Goal: Task Accomplishment & Management: Use online tool/utility

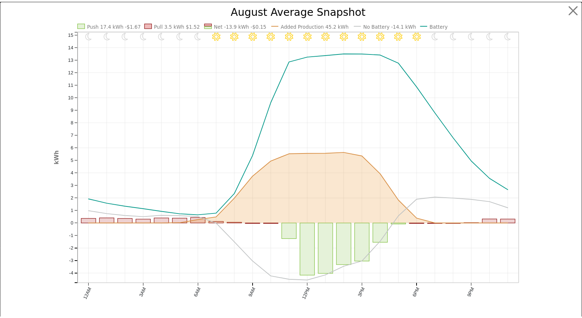
scroll to position [818, 0]
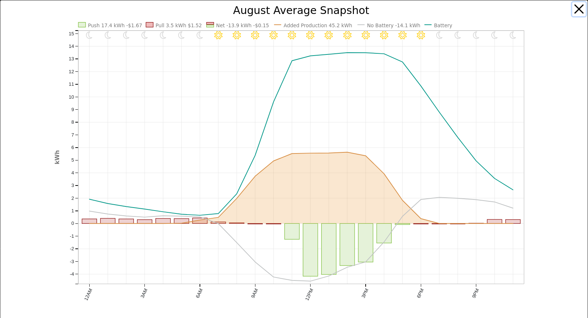
click at [574, 8] on button "button" at bounding box center [579, 9] width 14 height 14
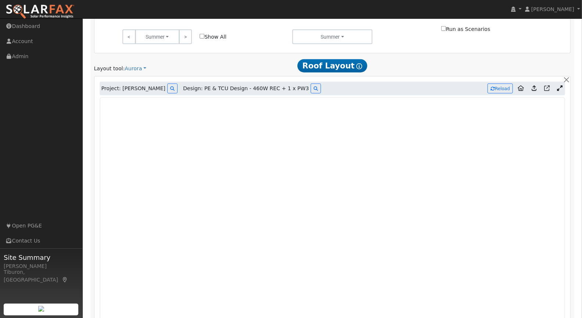
scroll to position [417, 0]
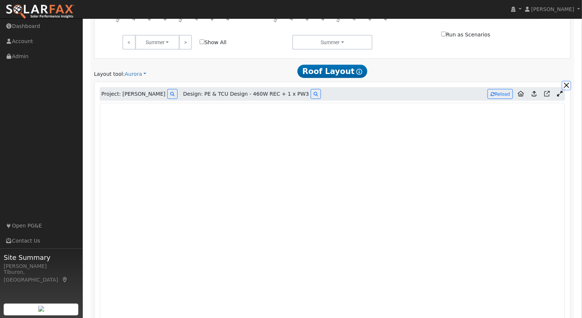
click at [567, 84] on button "button" at bounding box center [566, 86] width 8 height 8
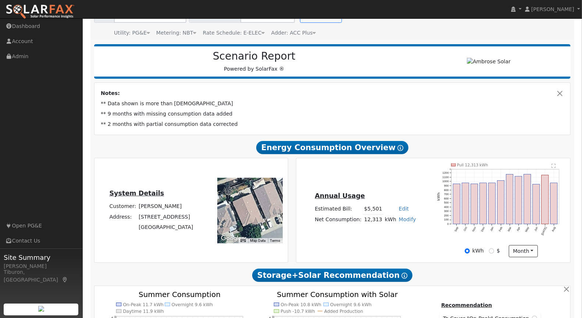
scroll to position [158, 0]
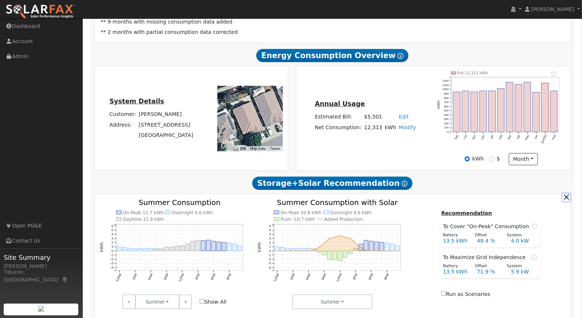
click at [563, 193] on button "button" at bounding box center [566, 197] width 8 height 8
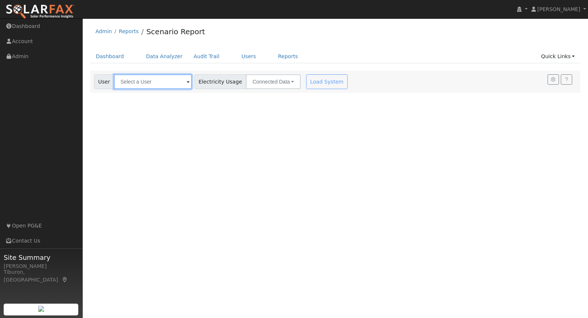
click at [173, 82] on input "text" at bounding box center [153, 81] width 78 height 15
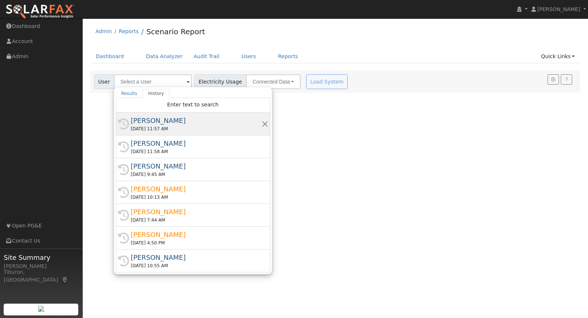
click at [170, 125] on div "[DATE] 11:57 AM" at bounding box center [196, 128] width 131 height 7
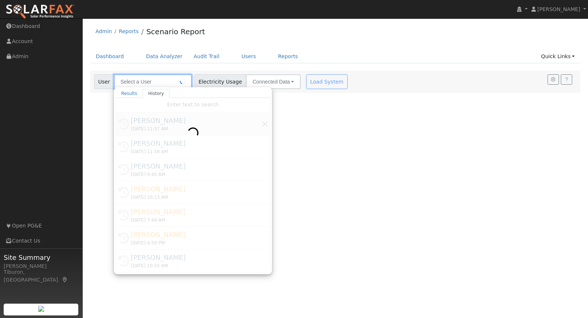
type input "[PERSON_NAME]"
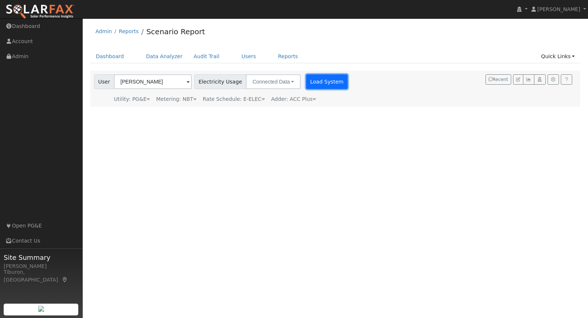
click at [306, 79] on button "Load System" at bounding box center [327, 81] width 42 height 15
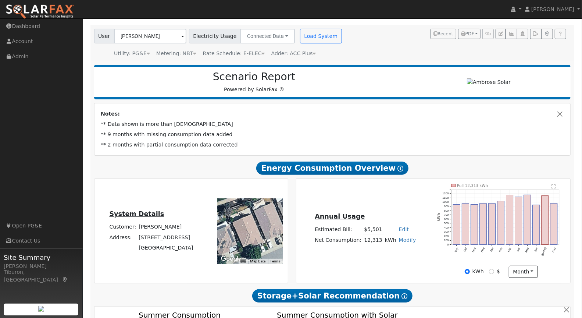
scroll to position [76, 0]
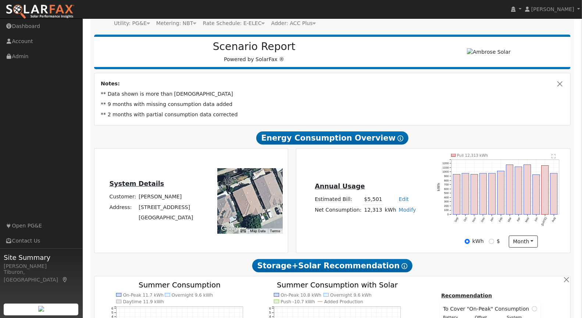
type input "11919"
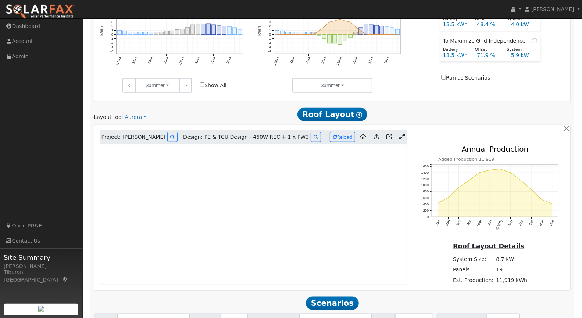
scroll to position [434, 0]
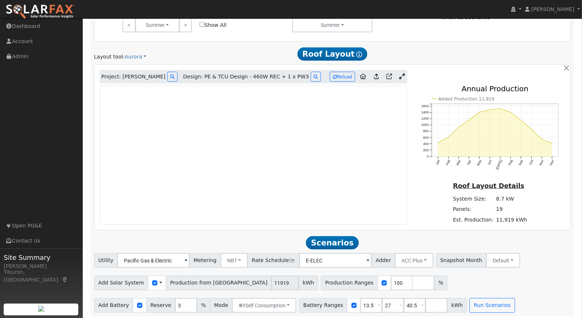
click at [404, 74] on icon at bounding box center [402, 76] width 6 height 6
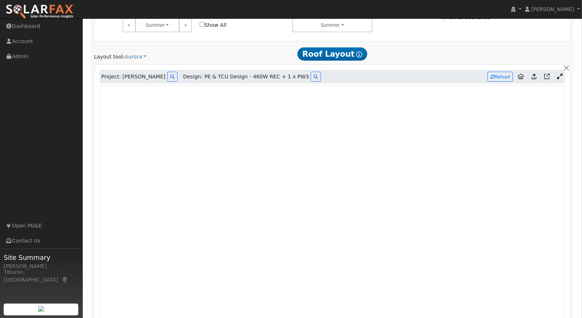
scroll to position [599, 0]
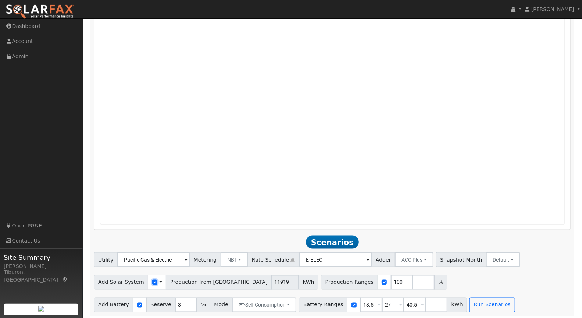
click at [152, 280] on input "checkbox" at bounding box center [154, 281] width 5 height 5
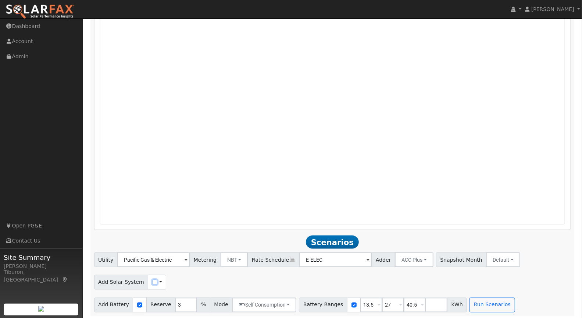
click at [152, 280] on input "checkbox" at bounding box center [154, 281] width 5 height 5
checkbox input "true"
drag, startPoint x: 321, startPoint y: 280, endPoint x: 295, endPoint y: 280, distance: 26.1
click at [295, 280] on div "Production Ranges 100 %" at bounding box center [314, 282] width 126 height 15
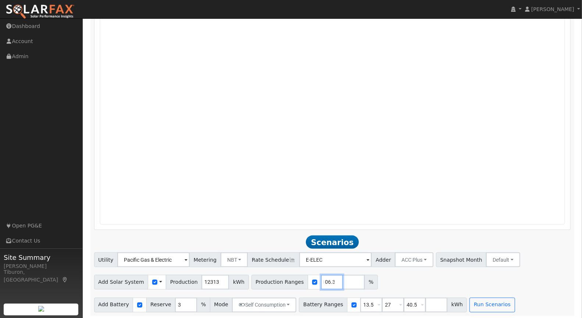
type input "106.3"
drag, startPoint x: 410, startPoint y: 305, endPoint x: 379, endPoint y: 298, distance: 31.6
click at [379, 298] on div "Battery Ranges 13.5 Overrides Reserve % Mode None None Self Consumption Peak Sa…" at bounding box center [383, 304] width 168 height 15
click at [448, 302] on button "Run Scenarios" at bounding box center [470, 304] width 45 height 15
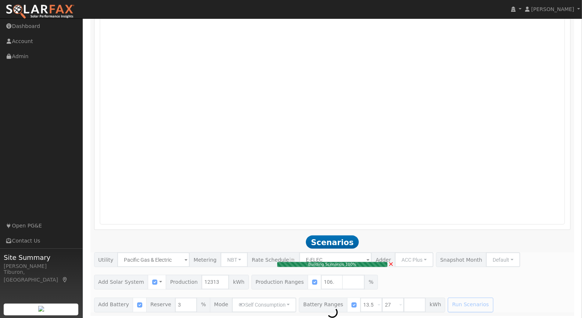
type input "8.7"
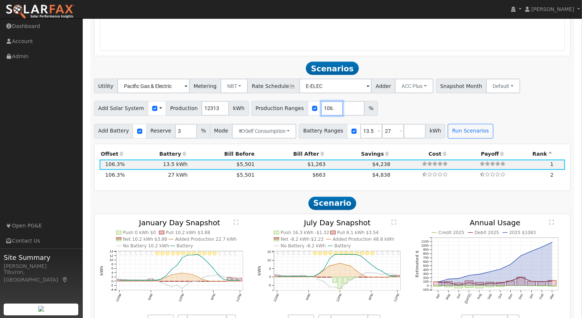
scroll to position [0, 2]
drag, startPoint x: 311, startPoint y: 106, endPoint x: 376, endPoint y: 108, distance: 64.3
click at [373, 108] on div "Add Solar System Use CSV Data Production 12313 kWh Production Ranges 106.3 %" at bounding box center [332, 106] width 479 height 17
type input "115.8"
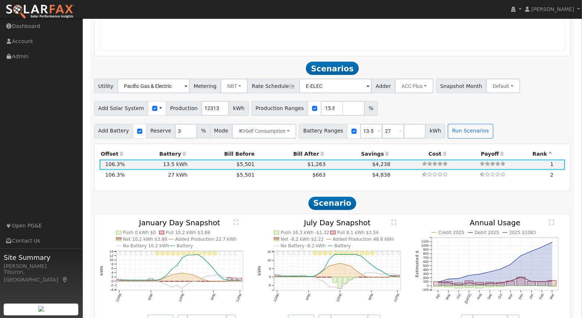
drag, startPoint x: 519, startPoint y: 117, endPoint x: 501, endPoint y: 123, distance: 19.1
click at [519, 116] on div "Utility Pacific Gas & Electric Metering NBT NEM NBT Rate Schedule E-ELEC Adder …" at bounding box center [332, 109] width 484 height 60
click at [458, 132] on button "Run Scenarios" at bounding box center [470, 131] width 45 height 15
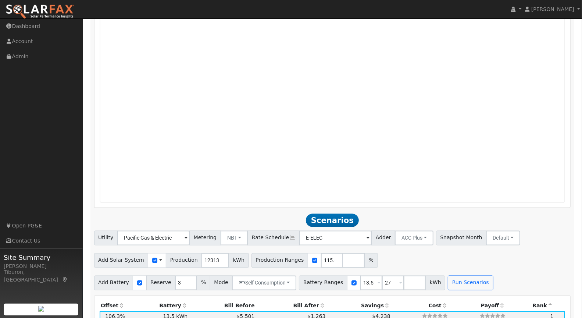
scroll to position [753, 0]
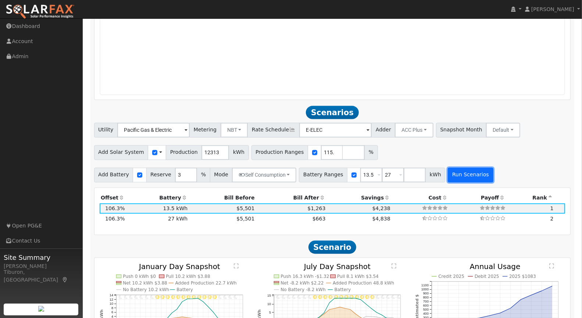
click at [455, 173] on button "Run Scenarios" at bounding box center [470, 175] width 45 height 15
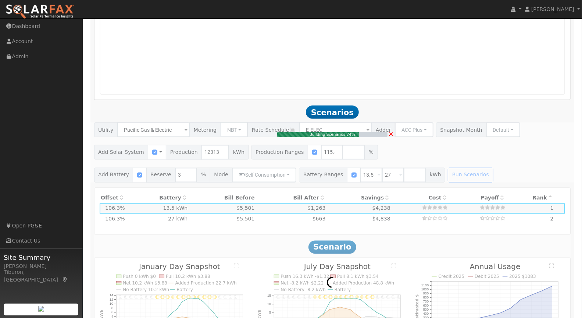
type input "9.5"
type input "$33,269"
type input "$14,841"
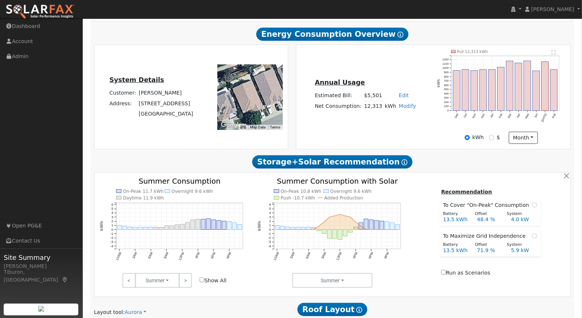
scroll to position [145, 0]
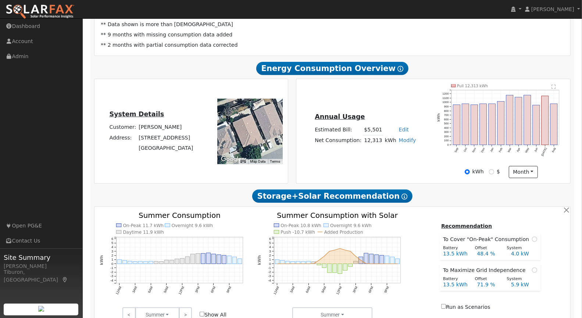
click at [411, 139] on link "Modify" at bounding box center [407, 140] width 17 height 6
click at [388, 149] on link "Add Consumption" at bounding box center [380, 152] width 61 height 10
type input "12313"
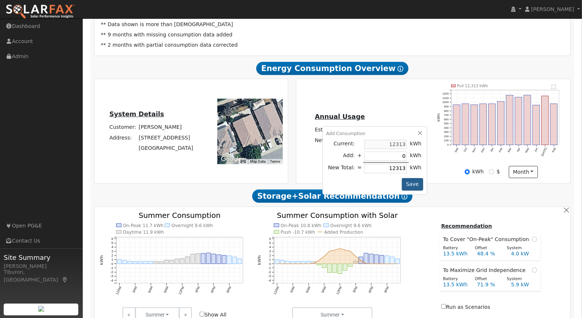
type input "1"
type input "12314"
type input "12313"
type input "-1"
type input "12312"
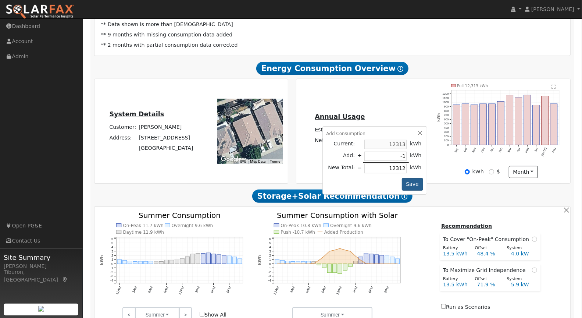
type input "-13"
type input "12300"
type input "-131"
type input "12182"
type input "-1313"
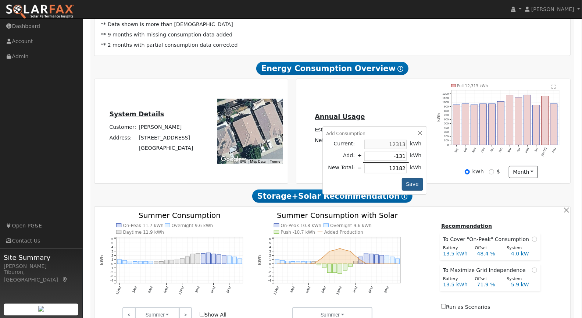
type input "11000"
type input "-1313"
click at [412, 181] on button "Save" at bounding box center [412, 184] width 21 height 12
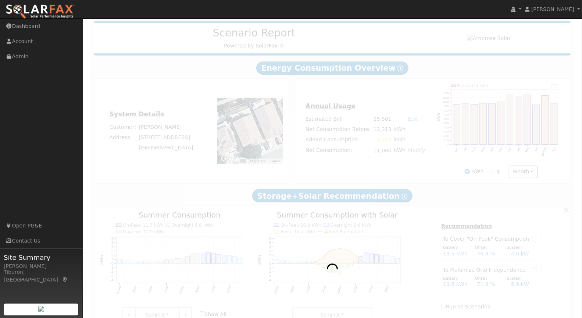
scroll to position [0, 0]
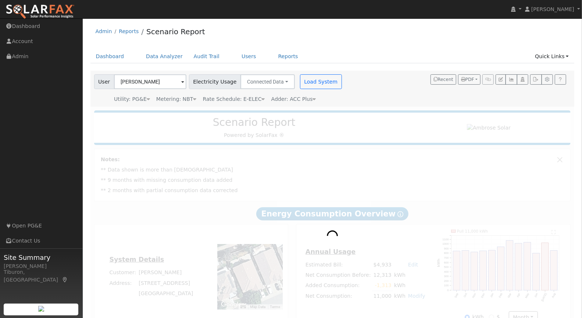
type input "14182"
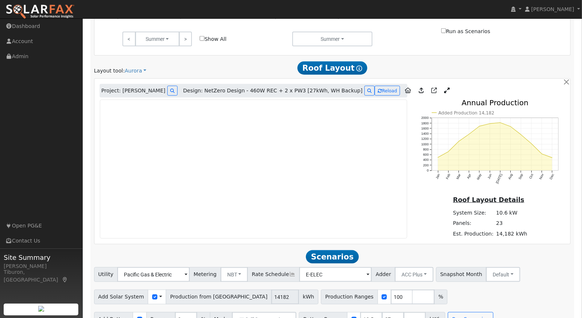
scroll to position [434, 0]
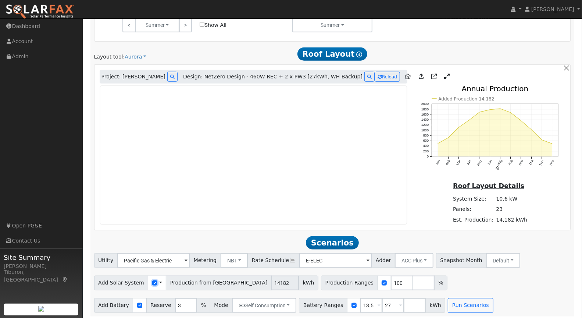
click at [152, 281] on input "checkbox" at bounding box center [154, 282] width 5 height 5
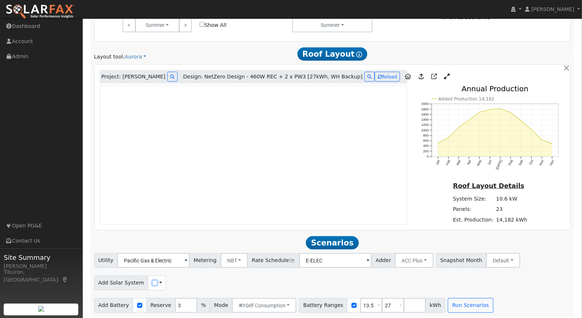
click at [152, 281] on input "checkbox" at bounding box center [154, 282] width 5 height 5
checkbox input "true"
click at [444, 75] on icon at bounding box center [447, 76] width 6 height 6
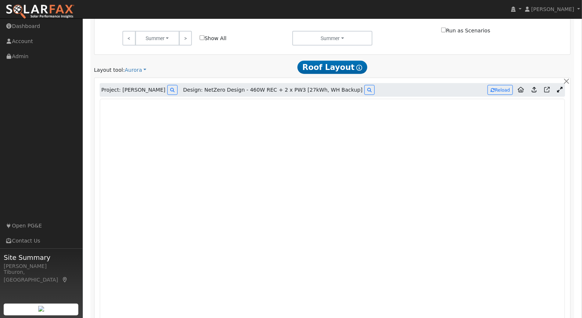
scroll to position [422, 0]
click at [498, 86] on button "Reload" at bounding box center [499, 89] width 25 height 10
type input "14182"
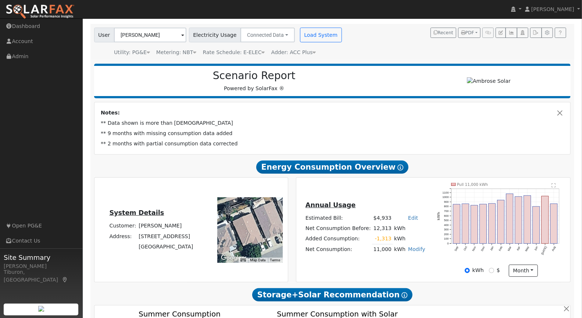
scroll to position [72, 0]
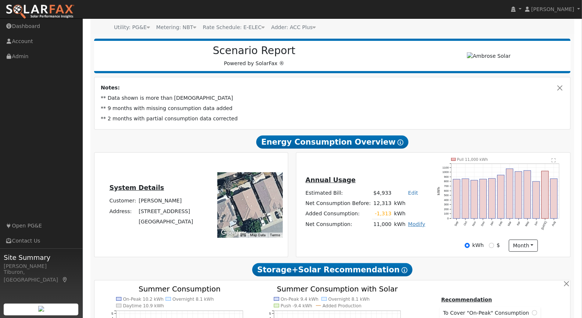
click at [412, 223] on link "Modify" at bounding box center [416, 224] width 17 height 6
click at [401, 234] on link "Edit Consumption" at bounding box center [389, 235] width 61 height 10
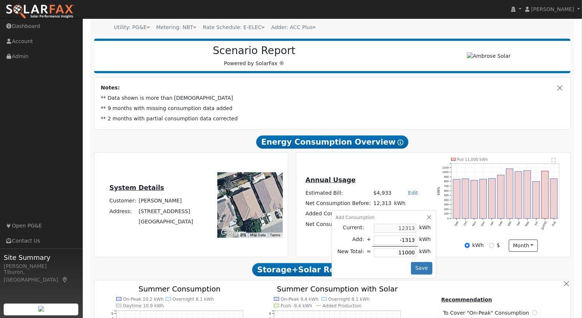
type input "12313"
type input "-1"
type input "12312"
type input "-17"
type input "12296"
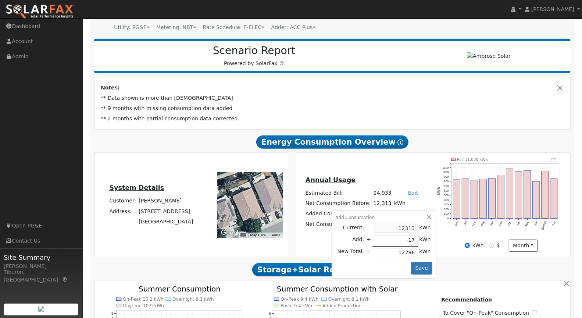
type input "-171"
type input "12142"
type input "-1713"
type input "10600"
type input "-1713"
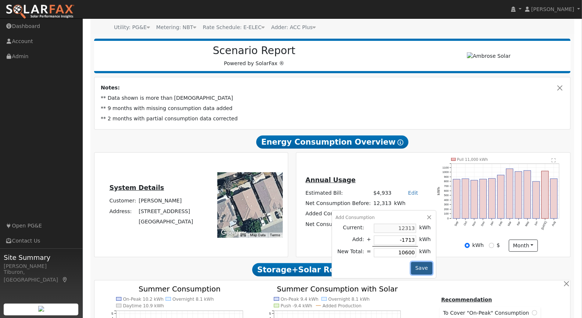
click at [419, 264] on button "Save" at bounding box center [421, 268] width 21 height 12
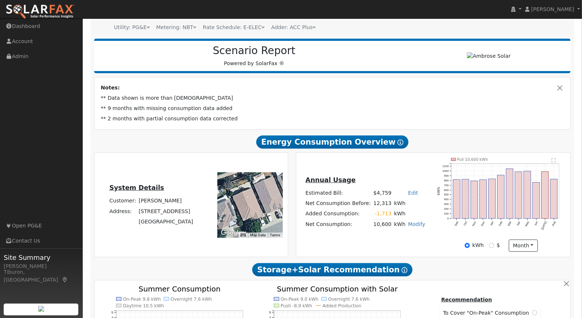
type input "14182"
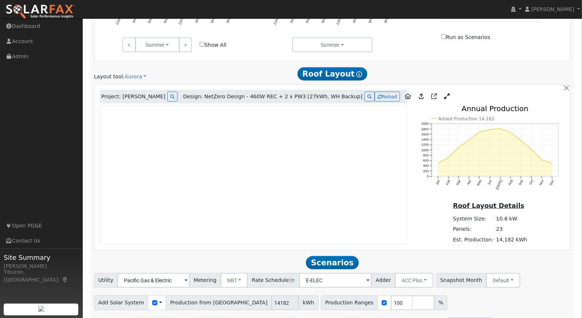
scroll to position [434, 0]
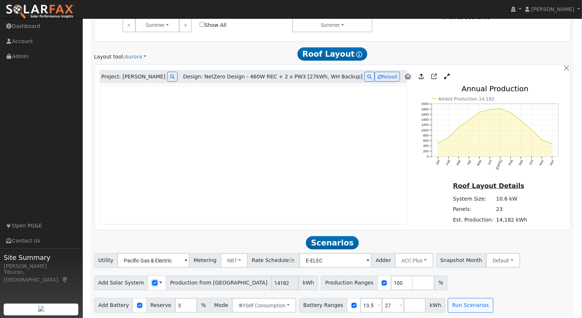
click at [152, 280] on input "checkbox" at bounding box center [154, 282] width 5 height 5
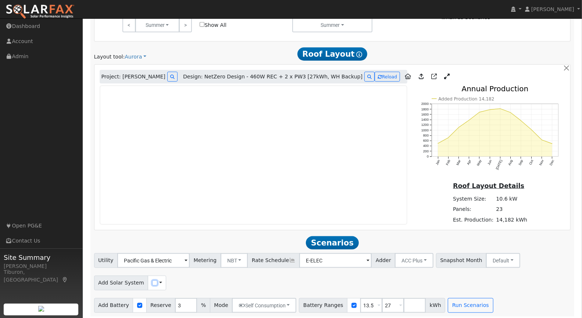
click at [152, 280] on input "checkbox" at bounding box center [154, 282] width 5 height 5
checkbox input "true"
click at [444, 73] on icon at bounding box center [447, 76] width 6 height 6
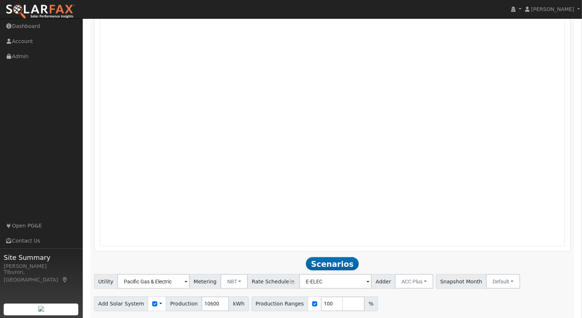
scroll to position [599, 0]
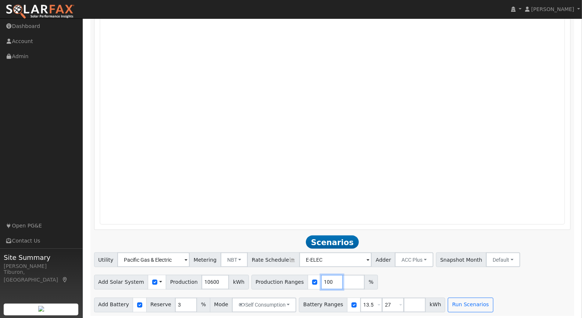
drag, startPoint x: 322, startPoint y: 281, endPoint x: 308, endPoint y: 278, distance: 14.0
click at [308, 278] on div "Production Ranges 100 %" at bounding box center [314, 282] width 126 height 15
type input "112"
click at [342, 283] on input "number" at bounding box center [353, 282] width 22 height 15
type input "134"
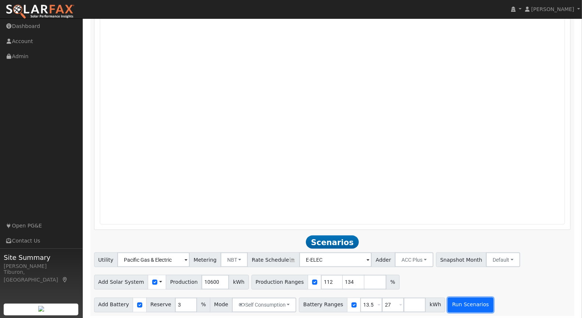
click at [454, 308] on button "Run Scenarios" at bounding box center [470, 304] width 45 height 15
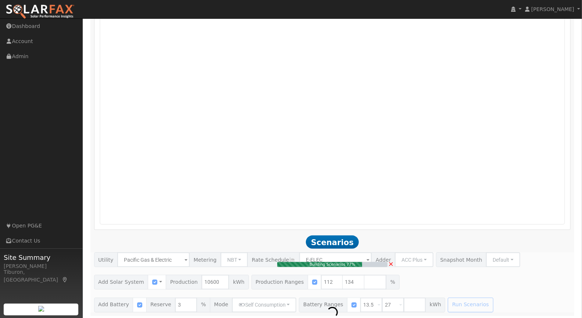
type input "7.9"
type input "$27,701"
type input "$13,170"
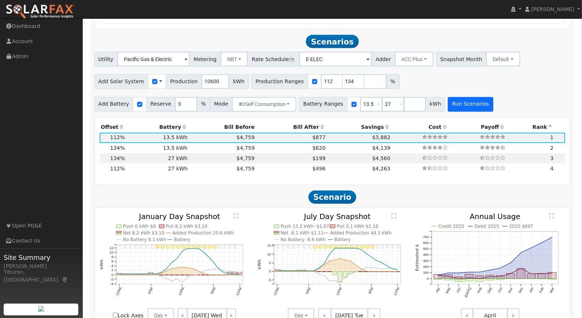
scroll to position [810, 0]
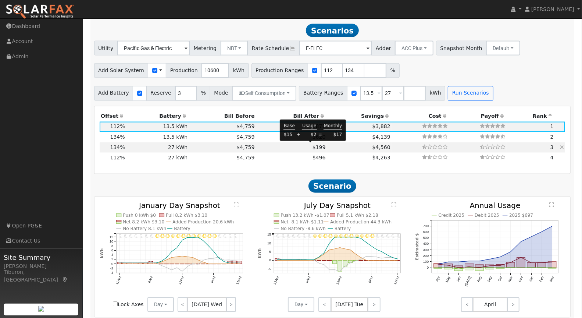
click at [312, 146] on span "$199" at bounding box center [318, 147] width 13 height 6
type input "9.5"
type input "$33,143"
type input "$32,400"
type input "$19,663"
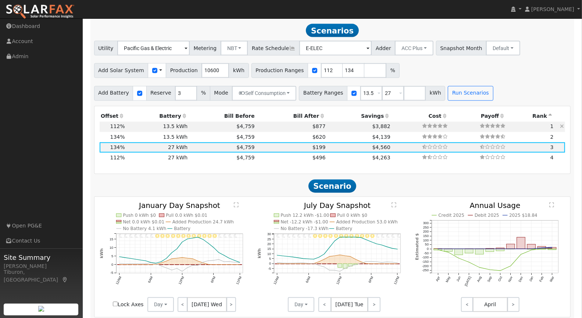
click at [248, 125] on td "$4,759" at bounding box center [222, 127] width 67 height 10
type input "7.9"
type input "$27,701"
type input "$16,200"
type input "$13,170"
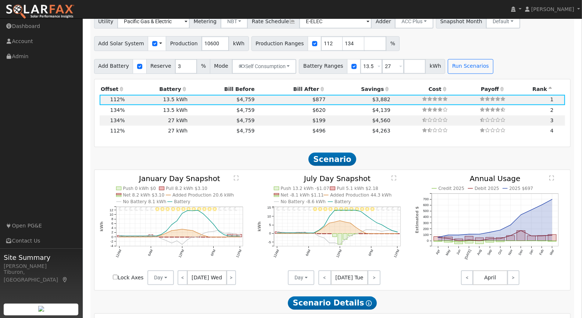
scroll to position [875, 0]
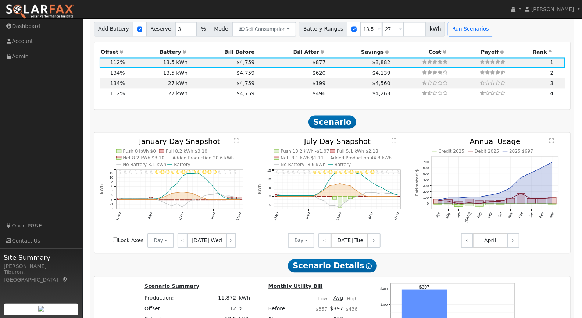
click at [116, 237] on input "Lock Axes" at bounding box center [115, 239] width 5 height 5
checkbox input "true"
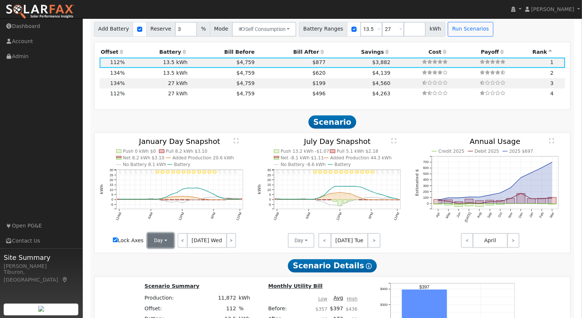
click at [159, 236] on button "Day" at bounding box center [160, 240] width 26 height 15
click at [166, 267] on link "Month Average" at bounding box center [173, 267] width 51 height 10
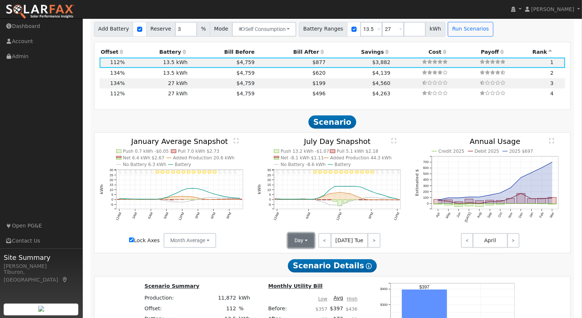
click at [294, 244] on button "Day" at bounding box center [301, 240] width 26 height 15
click at [308, 264] on link "Month Average" at bounding box center [313, 267] width 51 height 10
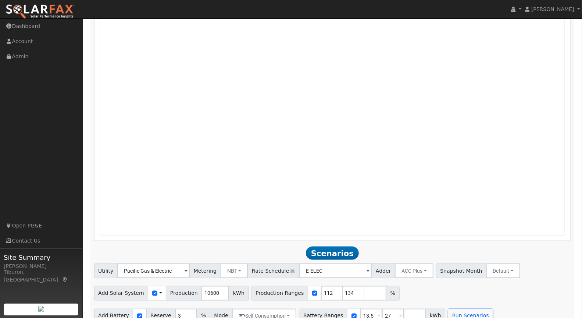
scroll to position [629, 0]
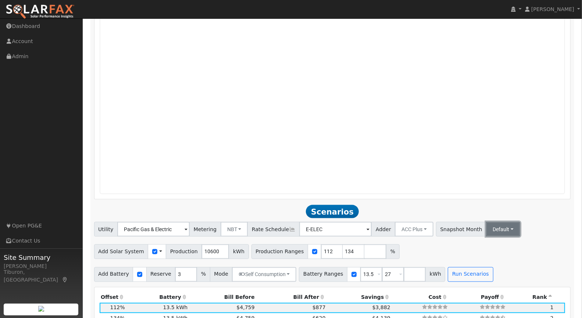
click at [487, 230] on button "Default" at bounding box center [503, 229] width 34 height 15
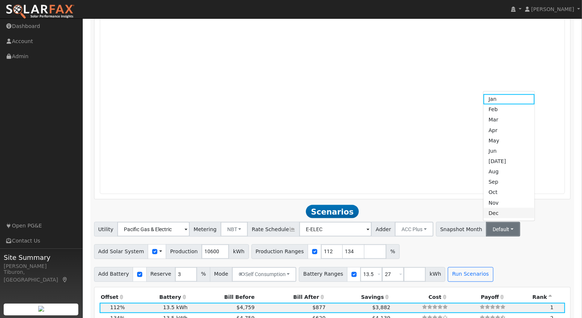
click at [486, 211] on link "Dec" at bounding box center [508, 213] width 51 height 10
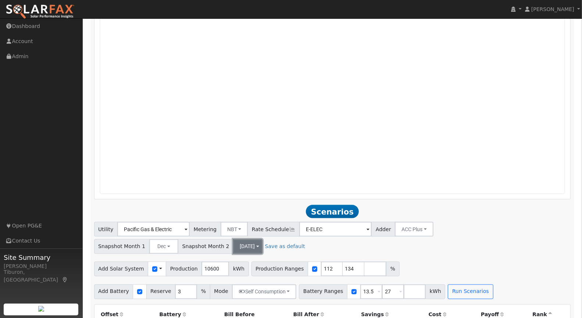
click at [233, 249] on button "[DATE]" at bounding box center [247, 246] width 29 height 15
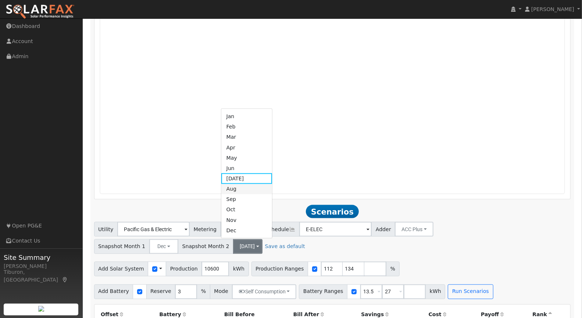
click at [236, 187] on link "Aug" at bounding box center [246, 189] width 51 height 10
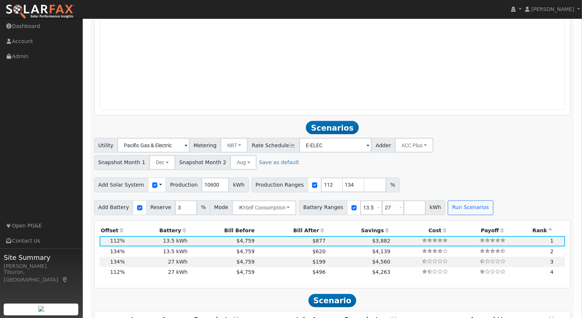
scroll to position [714, 0]
click at [463, 204] on button "Run Scenarios" at bounding box center [470, 207] width 45 height 15
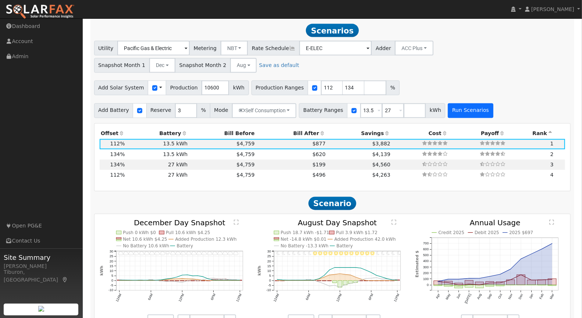
scroll to position [810, 0]
click at [293, 132] on th "Bill After" at bounding box center [291, 134] width 71 height 10
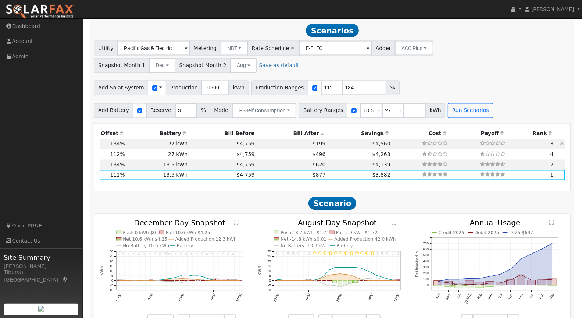
click at [291, 140] on td "$199" at bounding box center [291, 144] width 71 height 10
type input "9.5"
type input "$33,143"
type input "$32,400"
type input "$19,663"
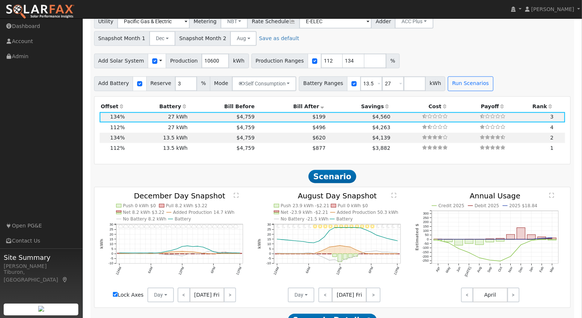
scroll to position [837, 0]
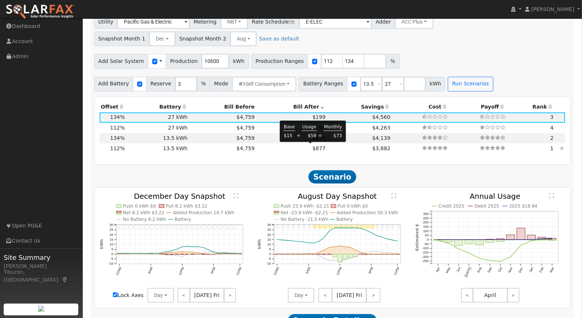
click at [312, 148] on span "$877" at bounding box center [318, 149] width 13 height 6
type input "7.9"
type input "$27,701"
type input "$16,200"
type input "$13,170"
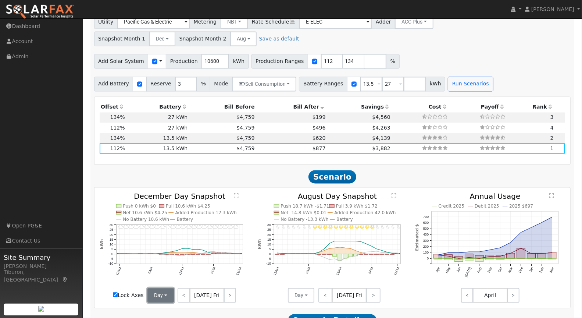
click at [162, 294] on button "Day" at bounding box center [160, 295] width 26 height 15
click at [176, 279] on link "Month Average" at bounding box center [173, 279] width 51 height 10
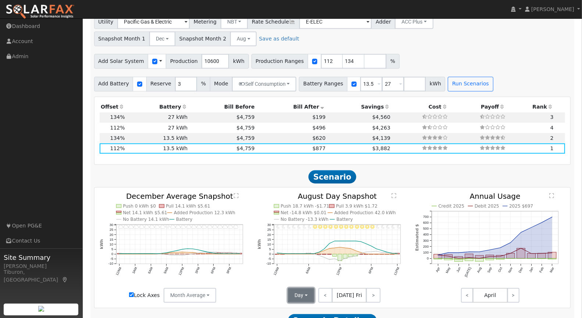
click at [303, 295] on button "Day" at bounding box center [301, 295] width 26 height 15
click at [310, 279] on link "Month Average" at bounding box center [313, 279] width 51 height 10
click at [236, 196] on text "" at bounding box center [236, 196] width 5 height 6
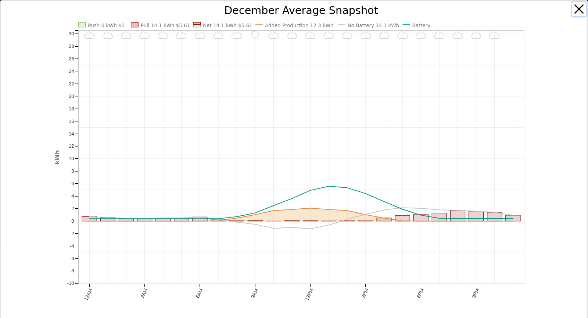
click at [572, 9] on button "button" at bounding box center [579, 9] width 14 height 14
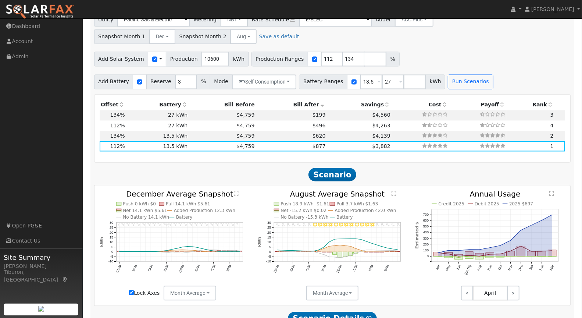
click at [395, 191] on text "" at bounding box center [393, 194] width 5 height 6
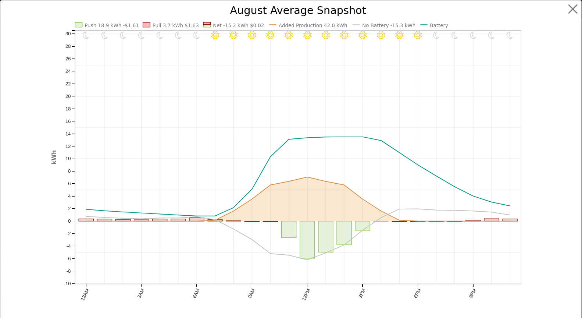
scroll to position [842, 0]
click at [574, 10] on button "button" at bounding box center [579, 9] width 14 height 14
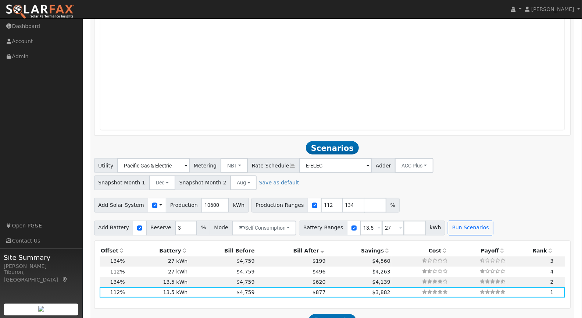
scroll to position [772, 0]
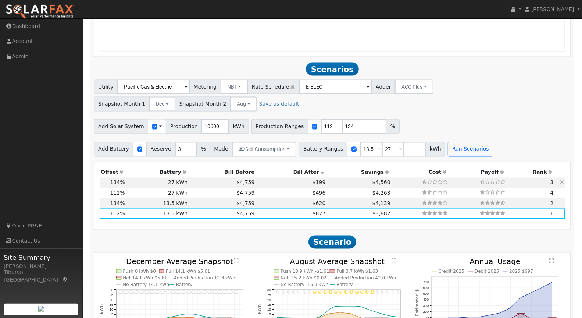
click at [312, 183] on span "$199" at bounding box center [318, 182] width 13 height 6
type input "9.5"
type input "$33,143"
type input "$32,400"
type input "$19,663"
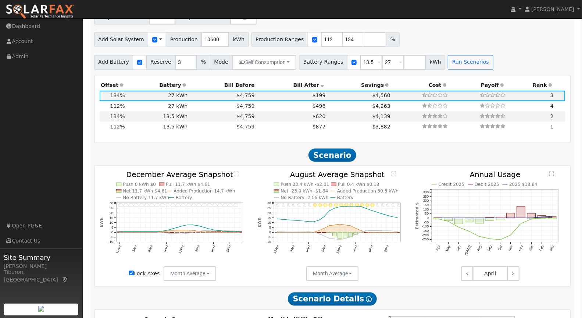
scroll to position [897, 0]
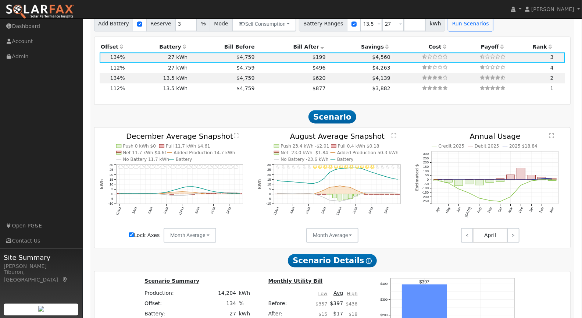
click at [236, 133] on text "" at bounding box center [236, 136] width 5 height 6
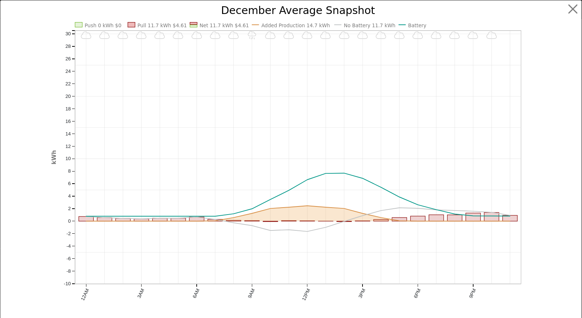
scroll to position [892, 0]
click at [576, 11] on button "button" at bounding box center [579, 9] width 14 height 14
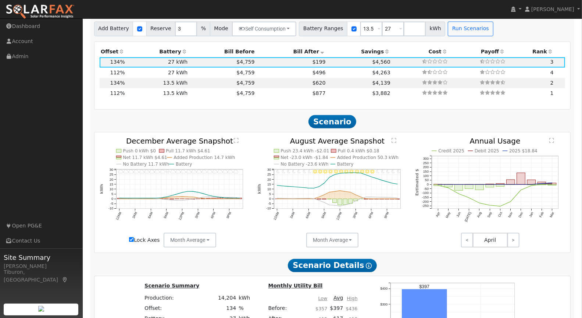
click at [394, 138] on text "" at bounding box center [393, 140] width 5 height 6
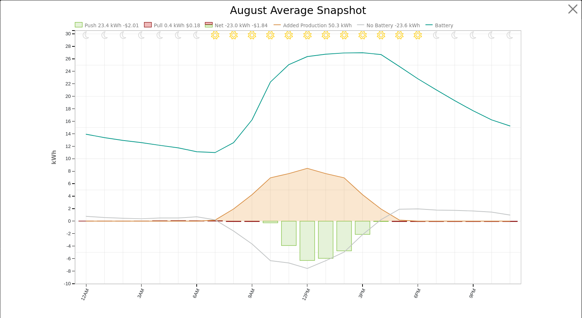
scroll to position [887, 0]
click at [573, 14] on button "button" at bounding box center [579, 9] width 14 height 14
